Goal: Check status

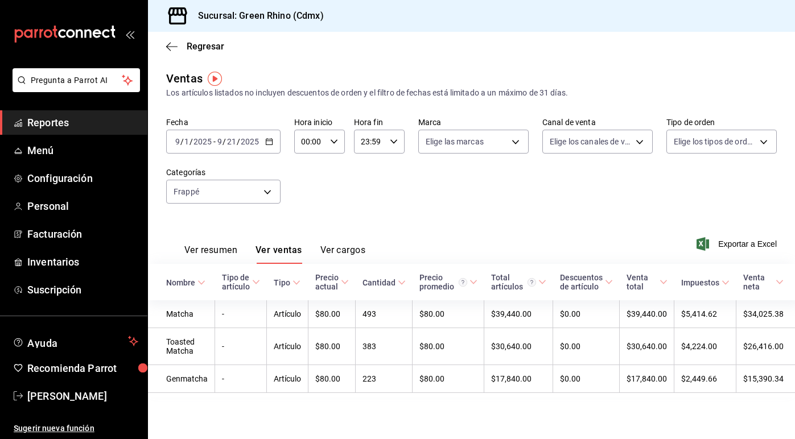
click at [271, 139] on icon "button" at bounding box center [269, 142] width 8 height 8
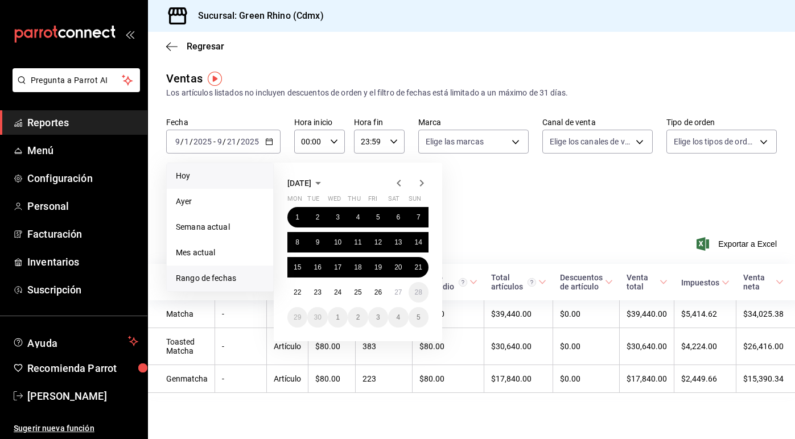
click at [226, 182] on li "Hoy" at bounding box center [220, 176] width 106 height 26
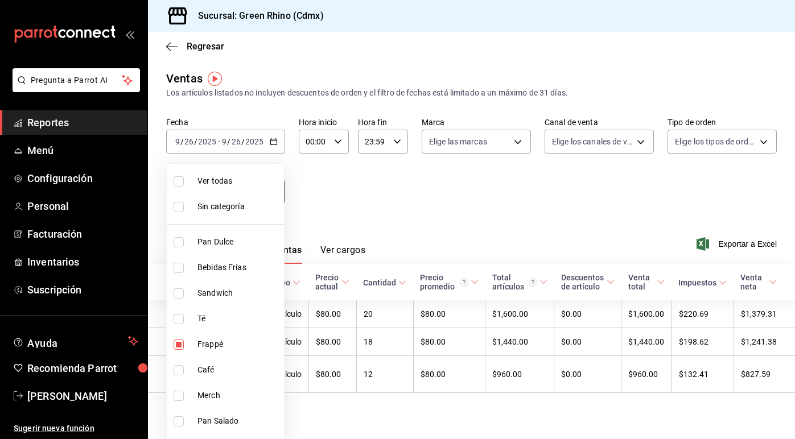
click at [225, 193] on body "Pregunta a Parrot AI Reportes Menú Configuración Personal Facturación Inventari…" at bounding box center [397, 219] width 795 height 439
click at [229, 316] on span "Té" at bounding box center [238, 319] width 82 height 12
type input "64a9da50-3c53-444a-b83c-8f0e173e6266,ed78431d-eecc-40af-[DATE]-c1f2b45fa78b"
checkbox input "true"
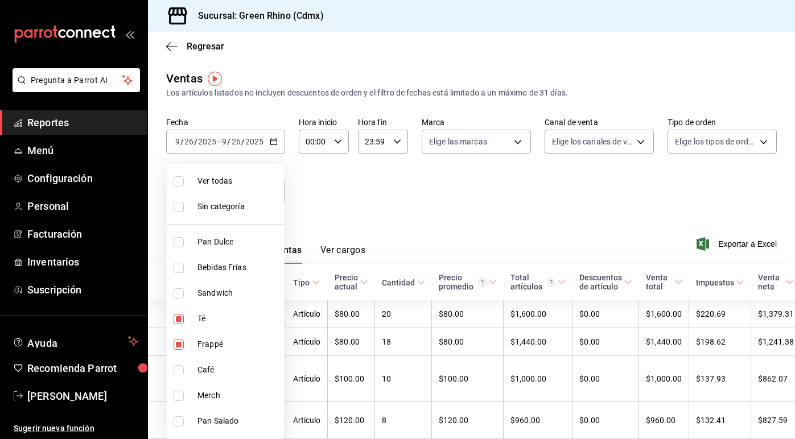
click at [217, 345] on span "Frappé" at bounding box center [238, 345] width 82 height 12
type input "ed78431d-eecc-40af-[DATE]-c1f2b45fa78b"
checkbox input "false"
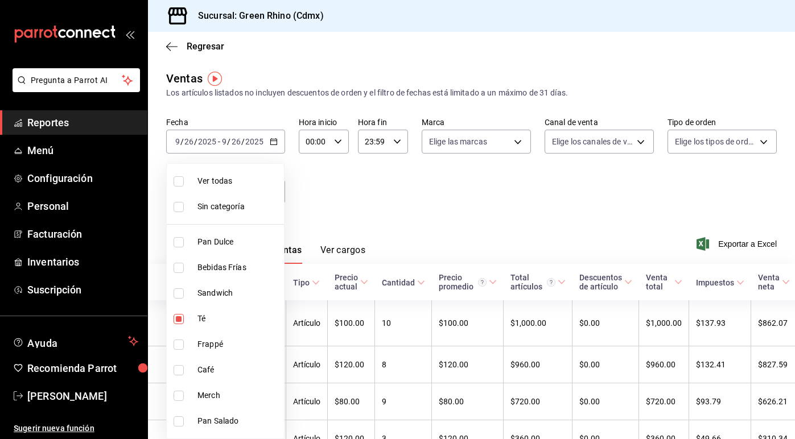
click at [387, 238] on div at bounding box center [397, 219] width 795 height 439
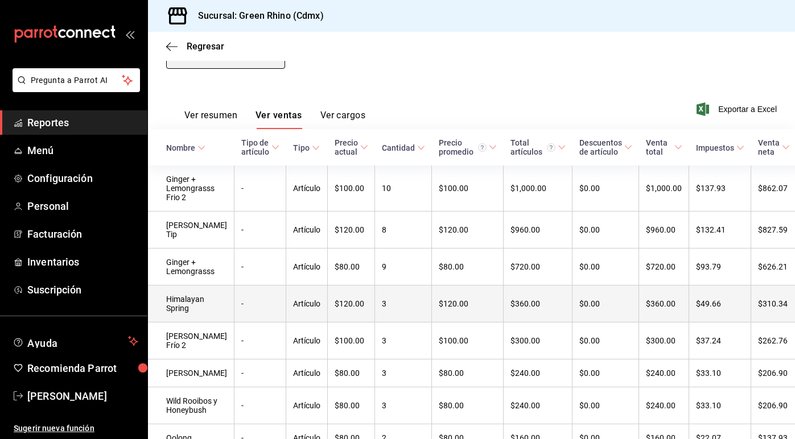
scroll to position [117, 0]
